Goal: Task Accomplishment & Management: Complete application form

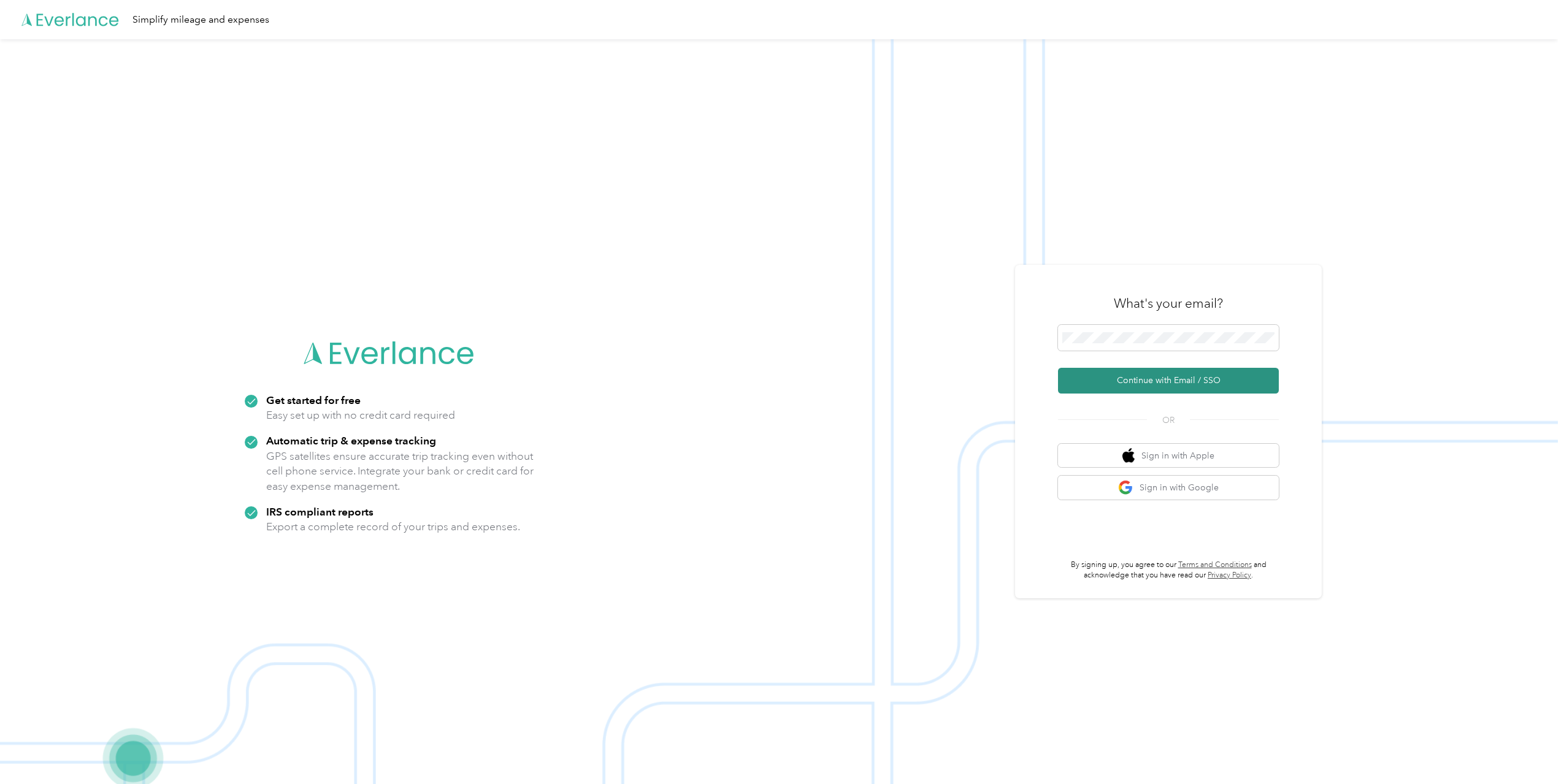
click at [1154, 378] on button "Continue with Email / SSO" at bounding box center [1169, 381] width 221 height 26
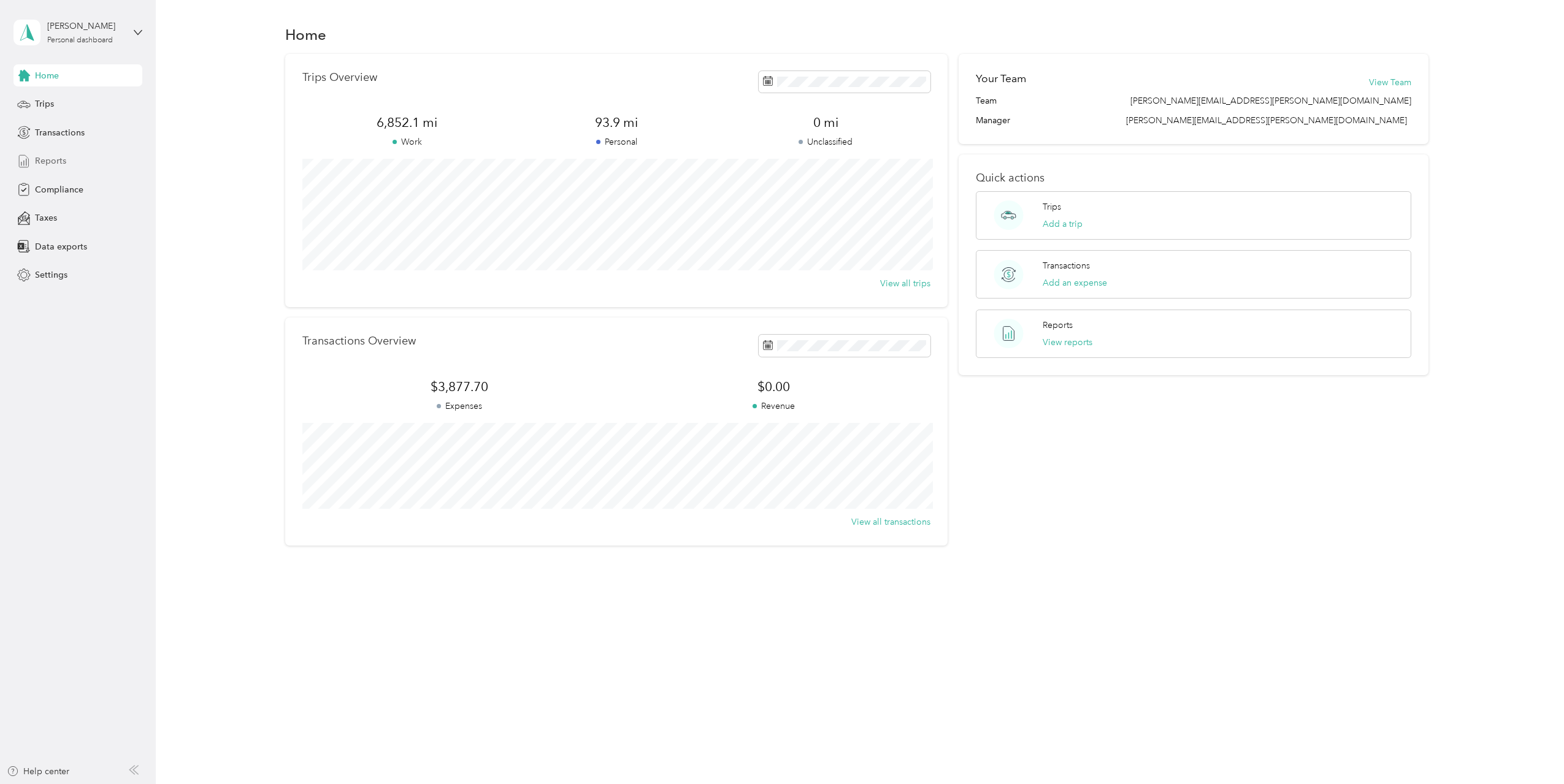
click at [52, 163] on span "Reports" at bounding box center [50, 161] width 31 height 13
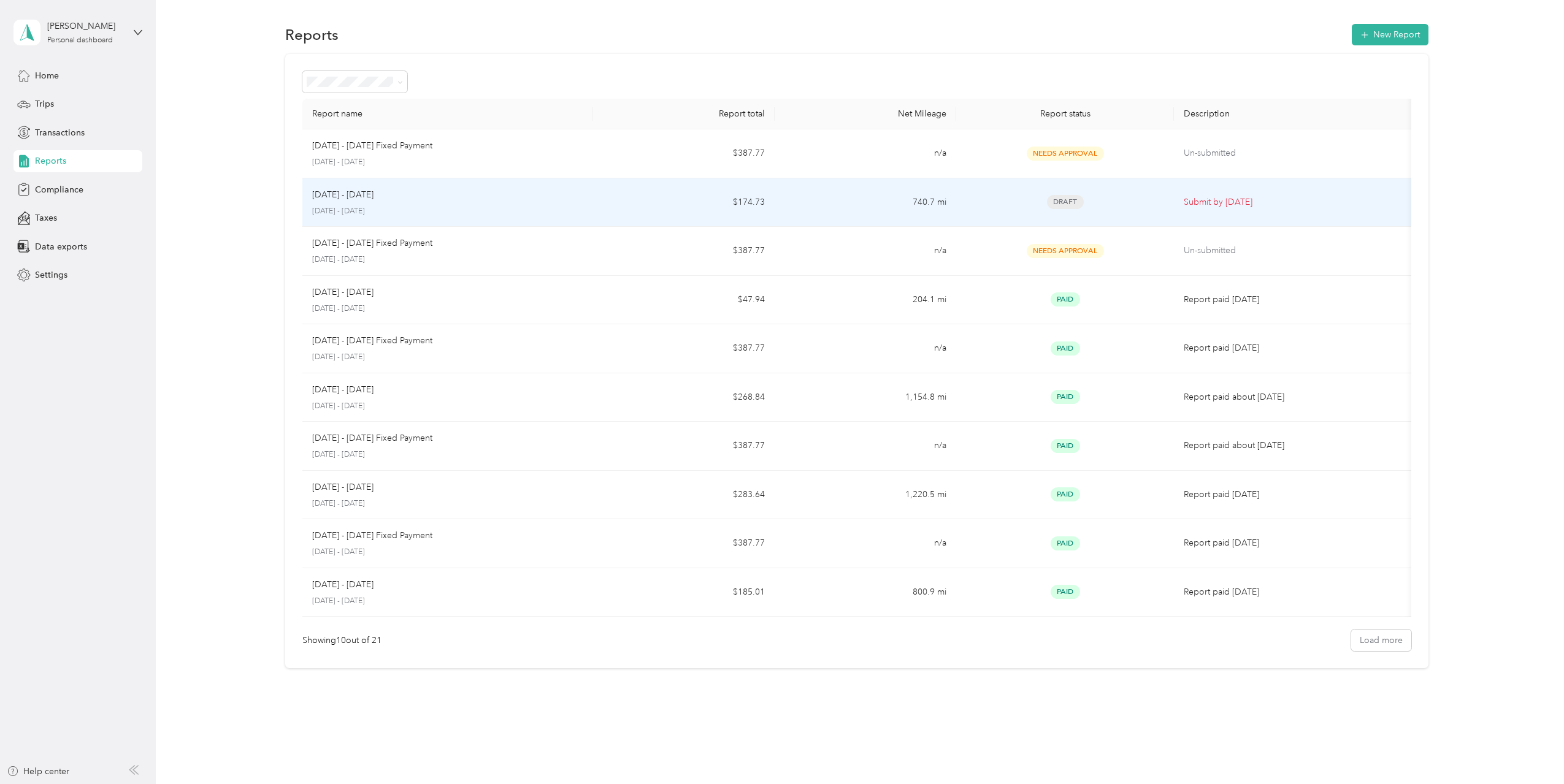
click at [1005, 202] on div "Draft" at bounding box center [1065, 202] width 198 height 14
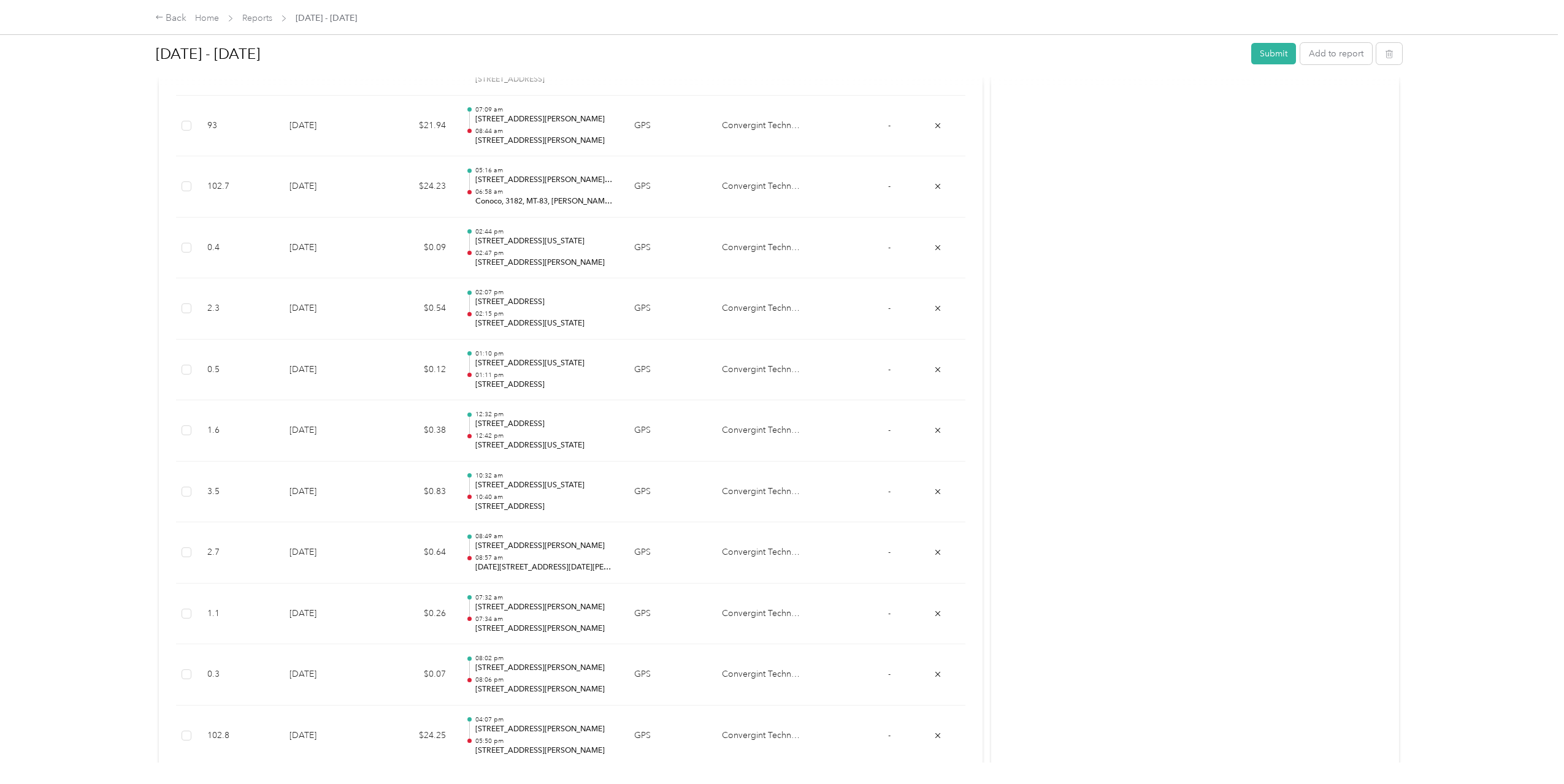
scroll to position [948, 0]
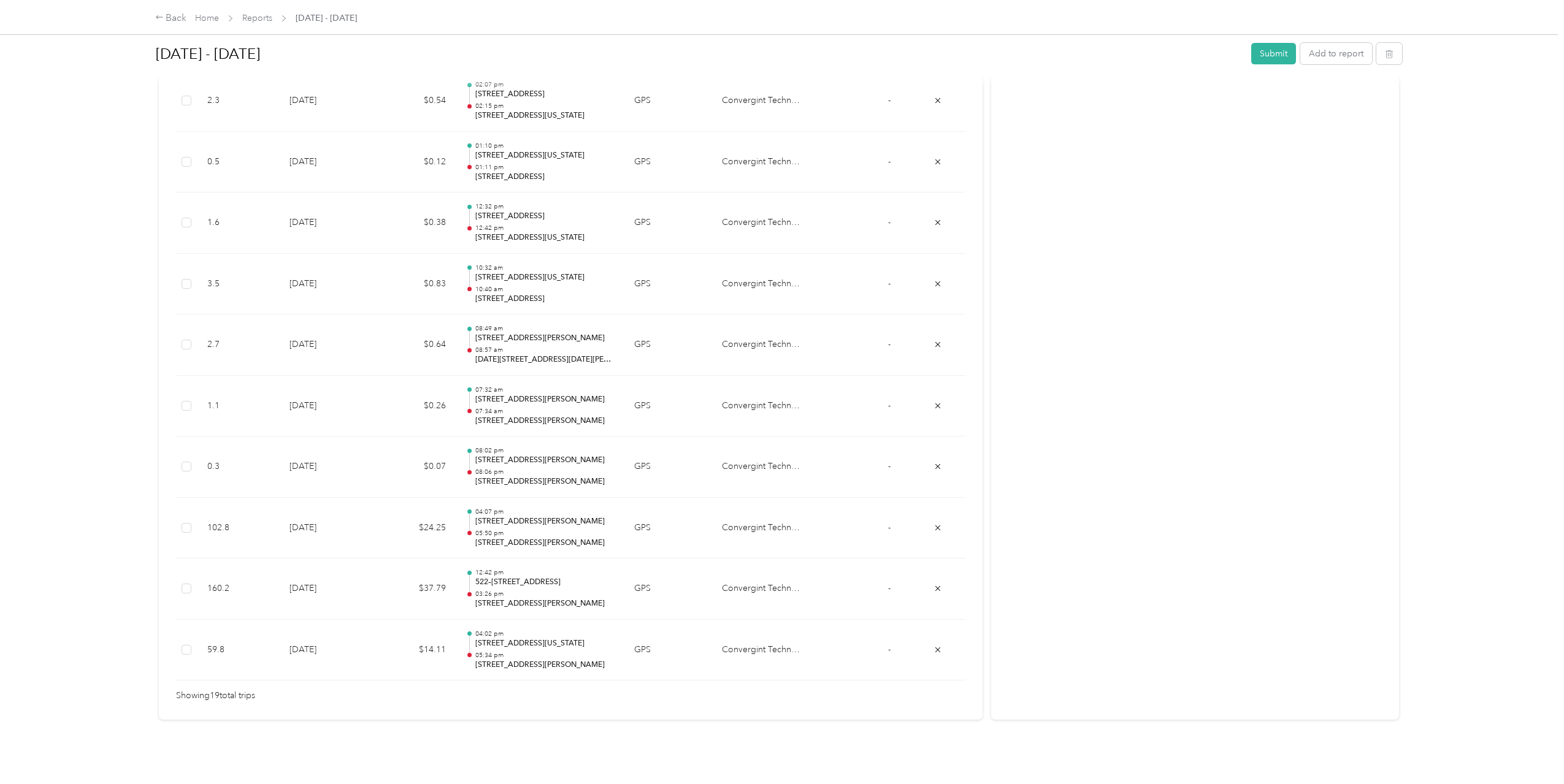
click at [250, 691] on span "Showing 19 total trips" at bounding box center [216, 696] width 79 height 13
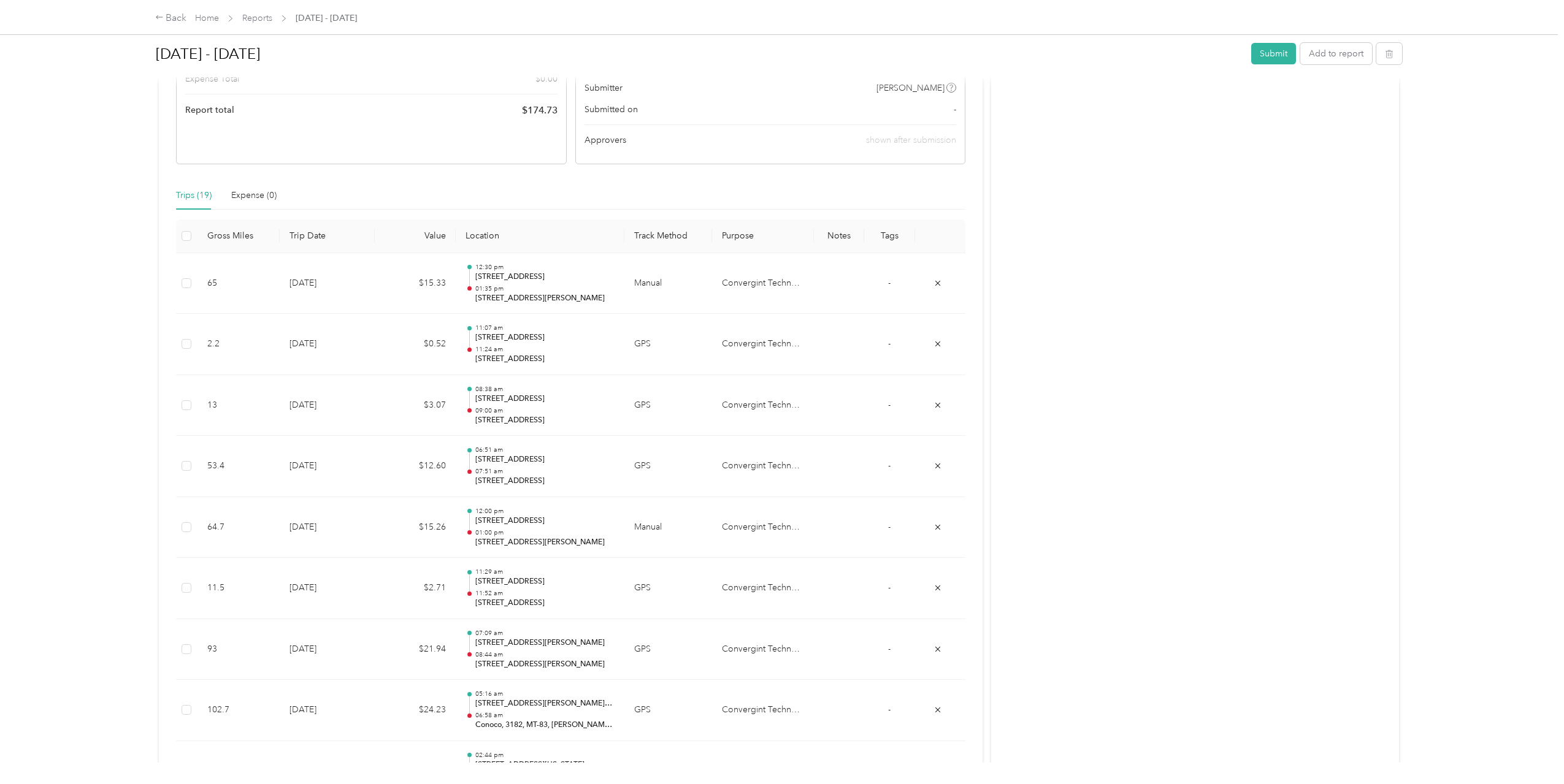
scroll to position [0, 0]
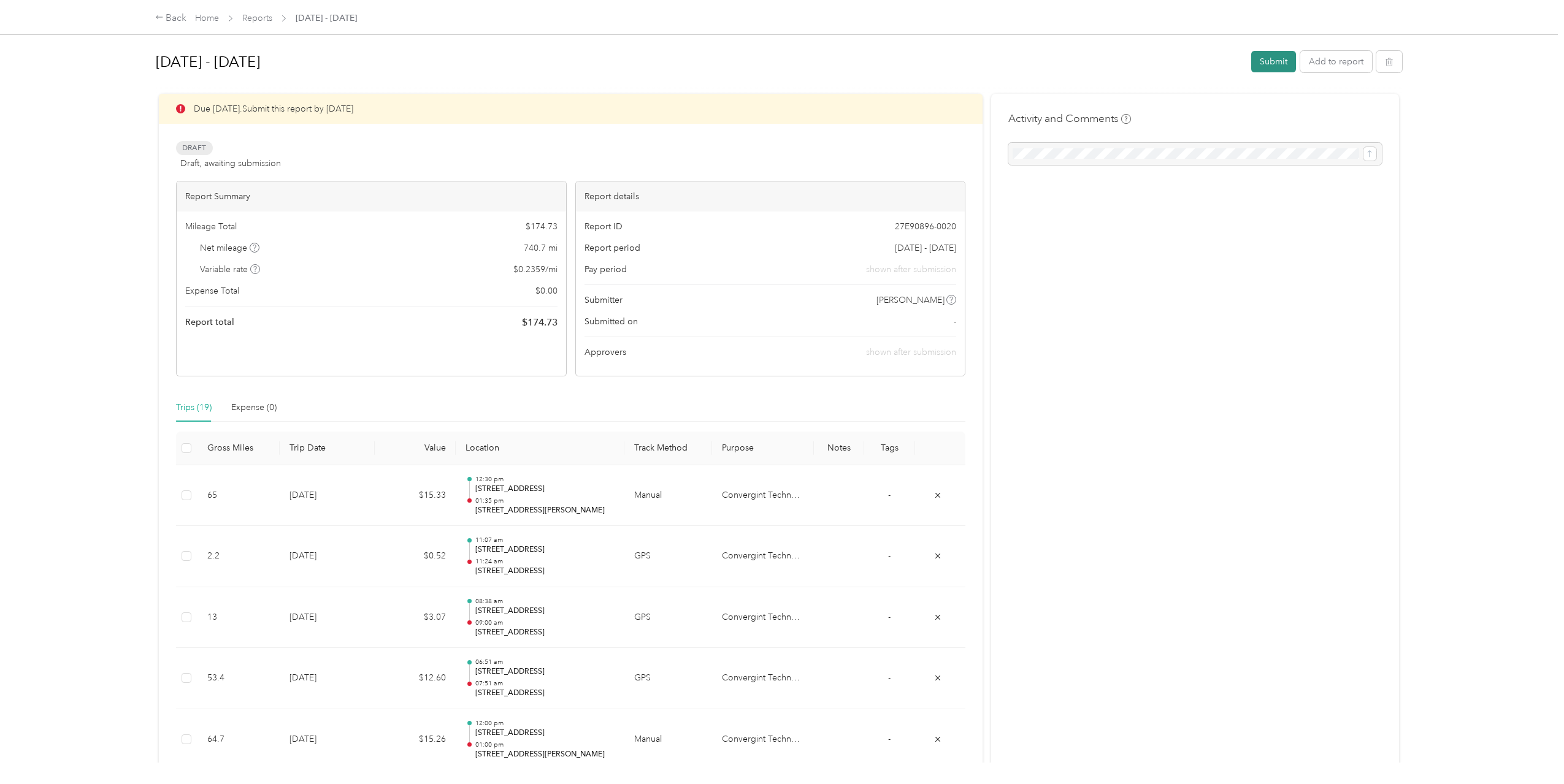
click at [1273, 65] on button "Submit" at bounding box center [1274, 61] width 45 height 21
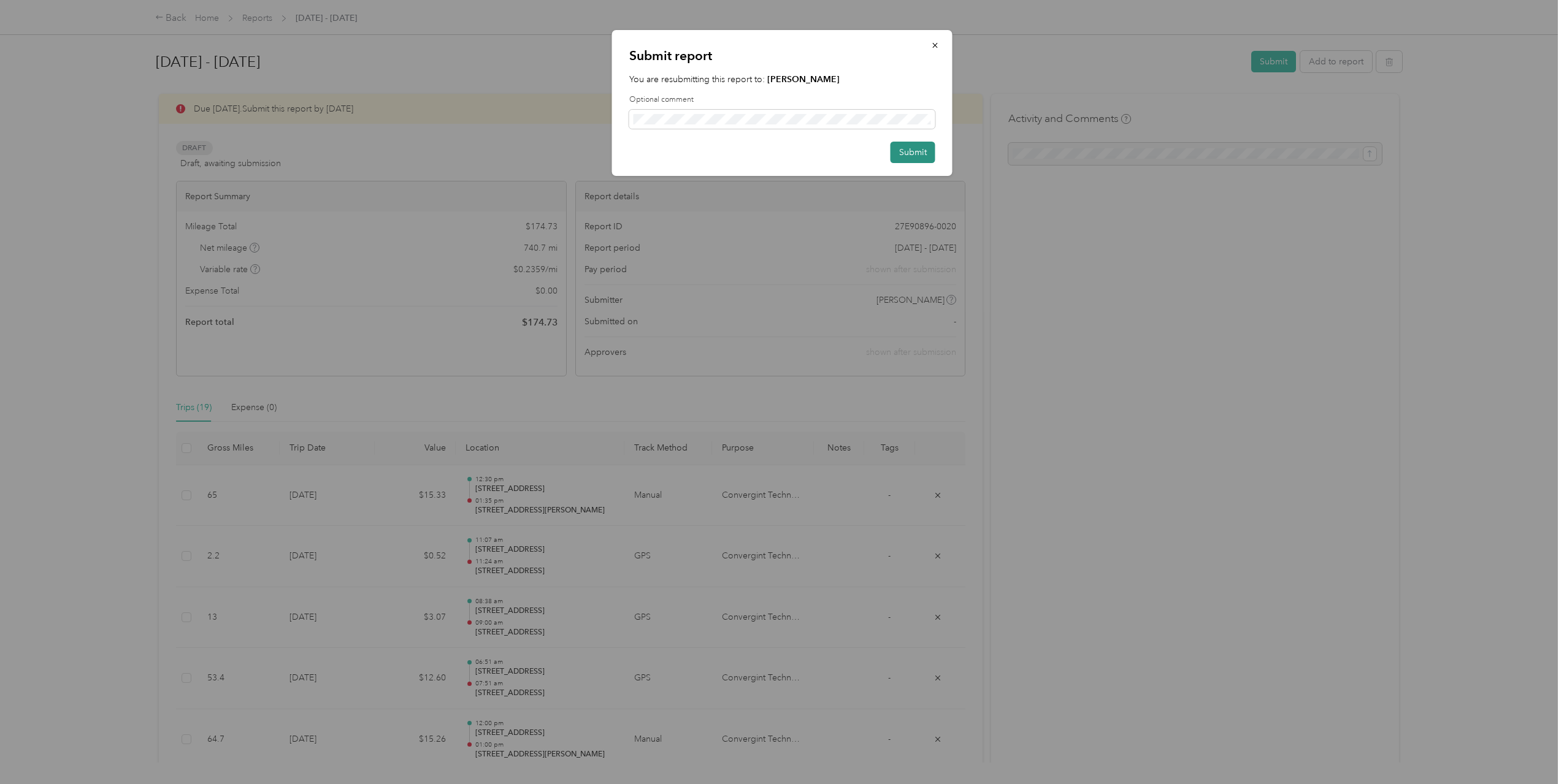
click at [911, 151] on button "Submit" at bounding box center [913, 152] width 45 height 21
